Goal: Task Accomplishment & Management: Manage account settings

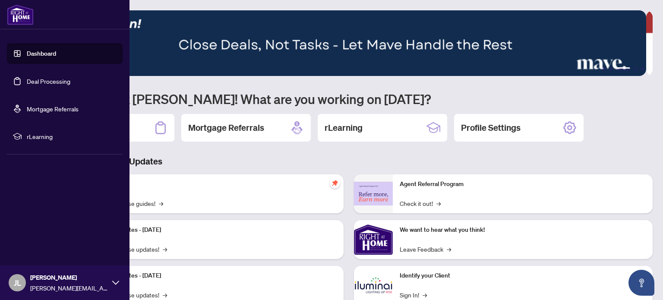
click at [43, 81] on link "Deal Processing" at bounding box center [49, 81] width 44 height 8
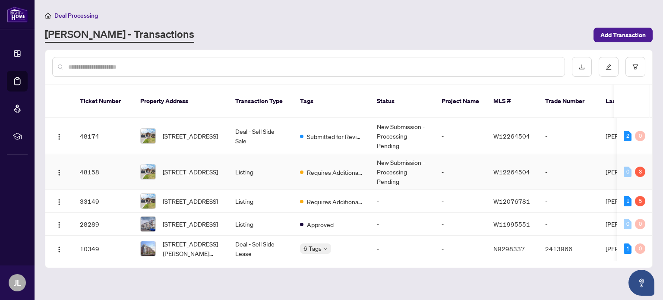
click at [294, 159] on td "Requires Additional Docs" at bounding box center [331, 172] width 77 height 36
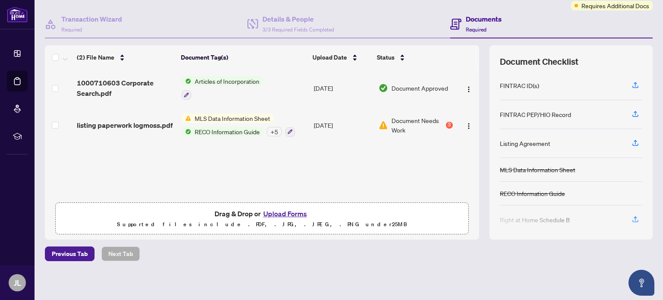
click at [424, 121] on span "Document Needs Work" at bounding box center [418, 125] width 53 height 19
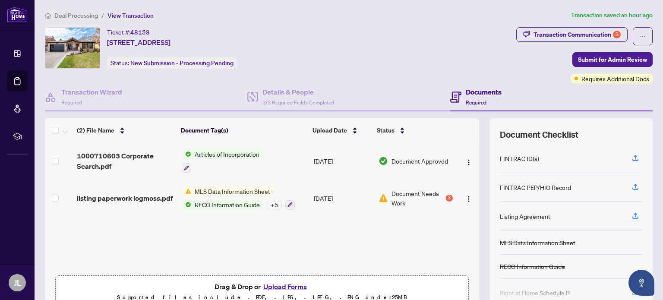
scroll to position [43, 0]
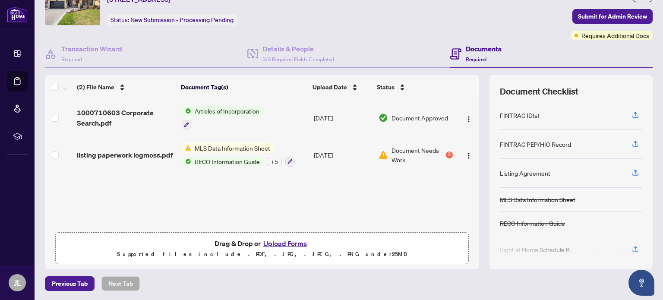
click at [275, 240] on button "Upload Forms" at bounding box center [285, 243] width 49 height 11
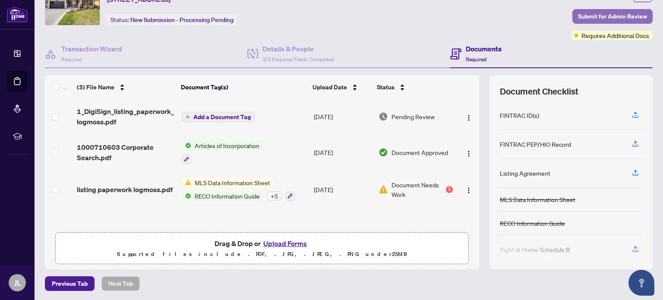
click at [589, 16] on span "Submit for Admin Review" at bounding box center [612, 17] width 69 height 14
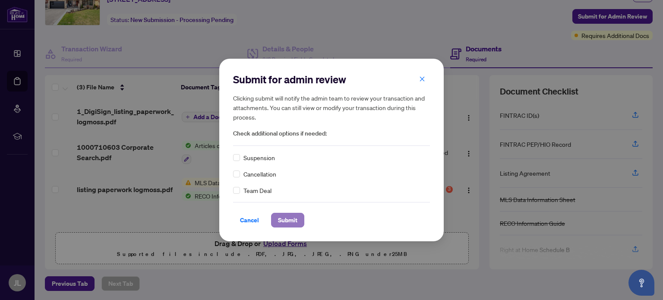
click at [285, 223] on span "Submit" at bounding box center [287, 220] width 19 height 14
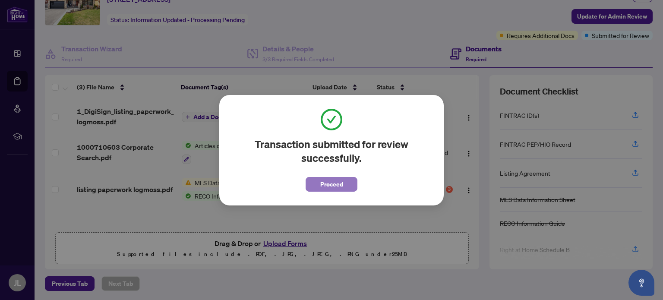
click at [344, 181] on button "Proceed" at bounding box center [332, 184] width 52 height 15
